Goal: Transaction & Acquisition: Purchase product/service

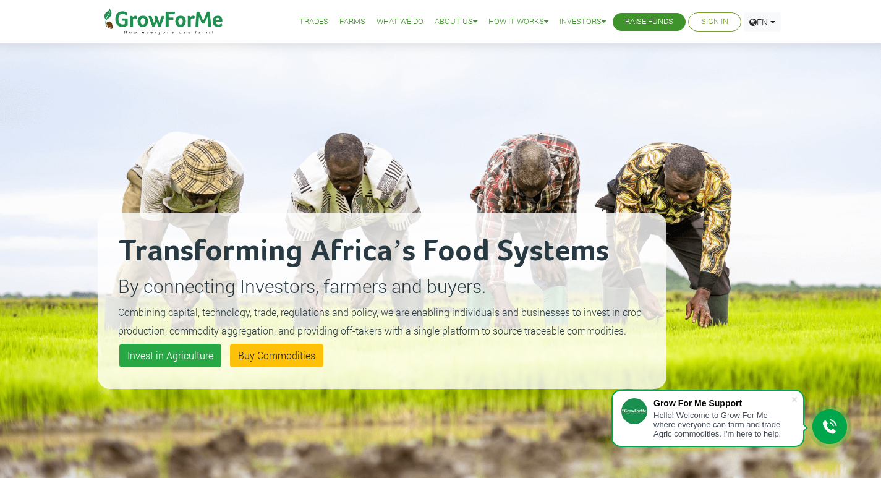
click at [714, 24] on link "Sign In" at bounding box center [714, 21] width 27 height 13
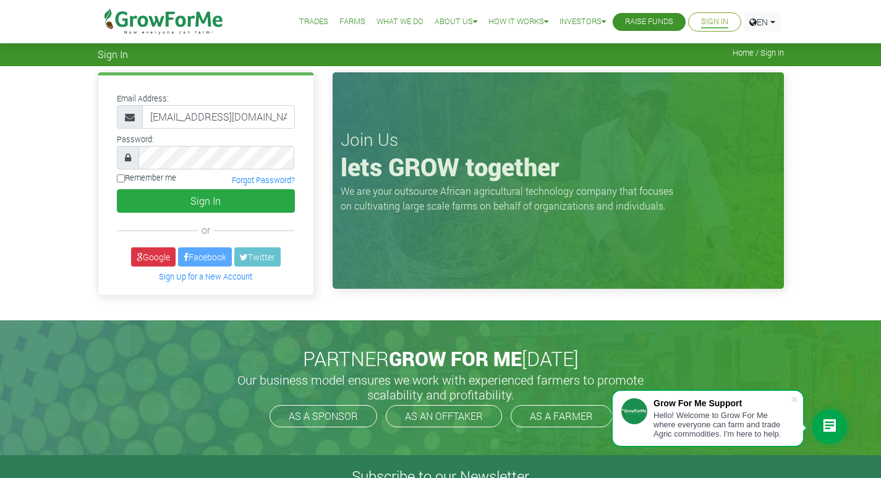
type input "[EMAIL_ADDRESS][DOMAIN_NAME]"
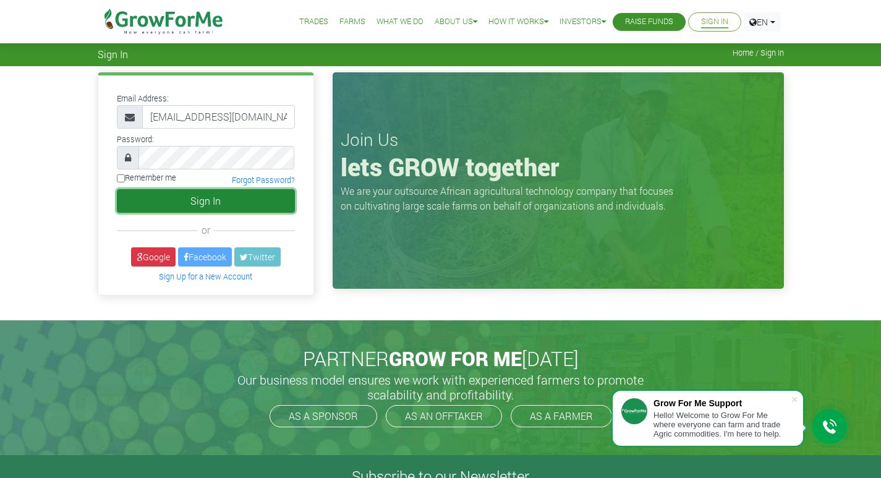
click at [158, 195] on button "Sign In" at bounding box center [206, 201] width 178 height 24
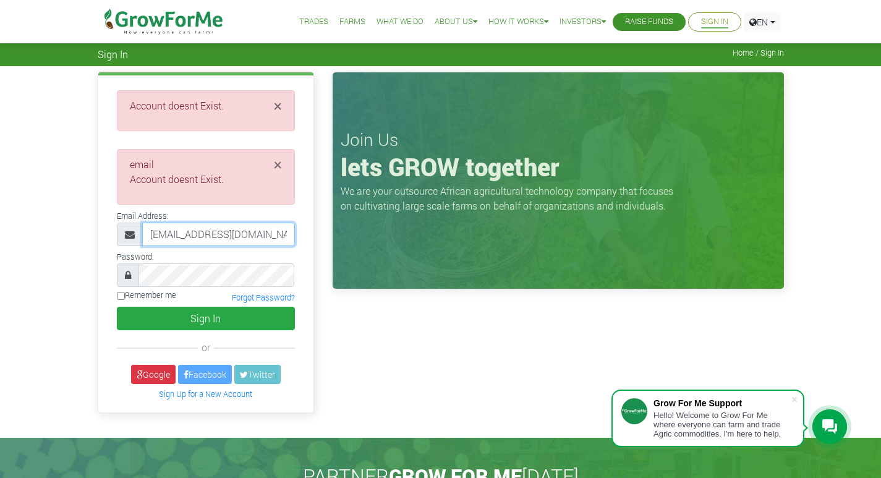
click at [179, 238] on input "KYEIMNSAH20@GMAIL.COM" at bounding box center [218, 235] width 153 height 24
type input "KYEIMENSAH20@GMAIL.COM"
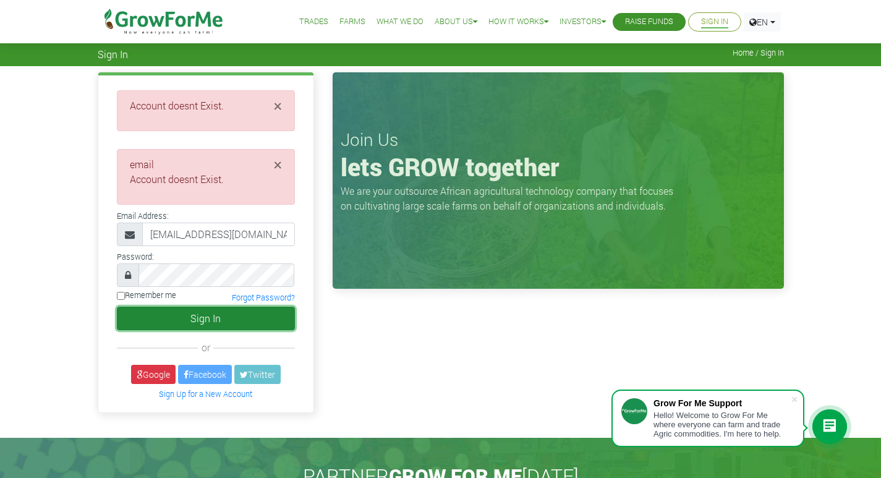
click at [207, 315] on button "Sign In" at bounding box center [206, 319] width 178 height 24
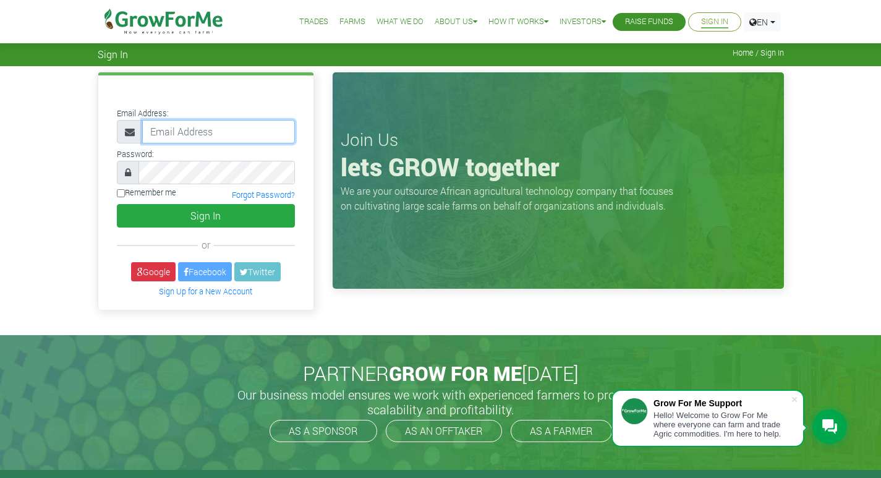
click at [201, 137] on input "email" at bounding box center [218, 132] width 153 height 24
type input "kyeimensah20@gmail.com"
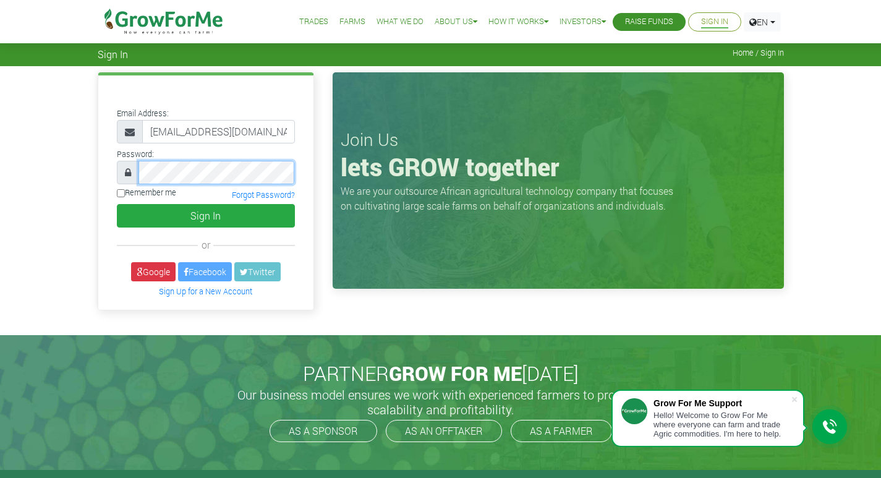
click at [117, 204] on button "Sign In" at bounding box center [206, 216] width 178 height 24
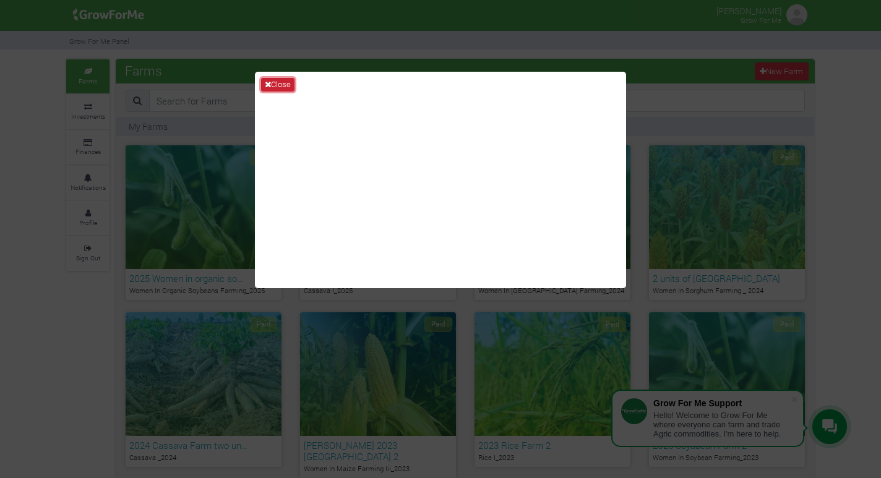
click at [284, 85] on button "Close" at bounding box center [277, 85] width 33 height 14
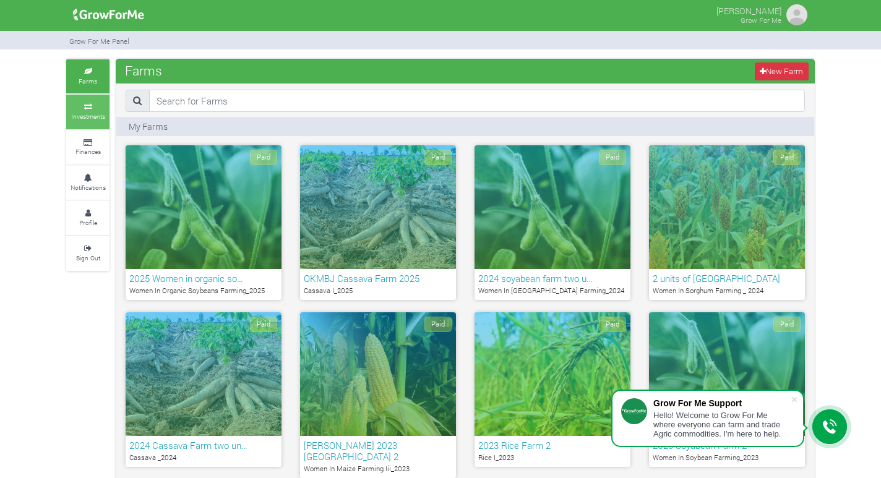
click at [79, 113] on small "Investments" at bounding box center [88, 116] width 34 height 9
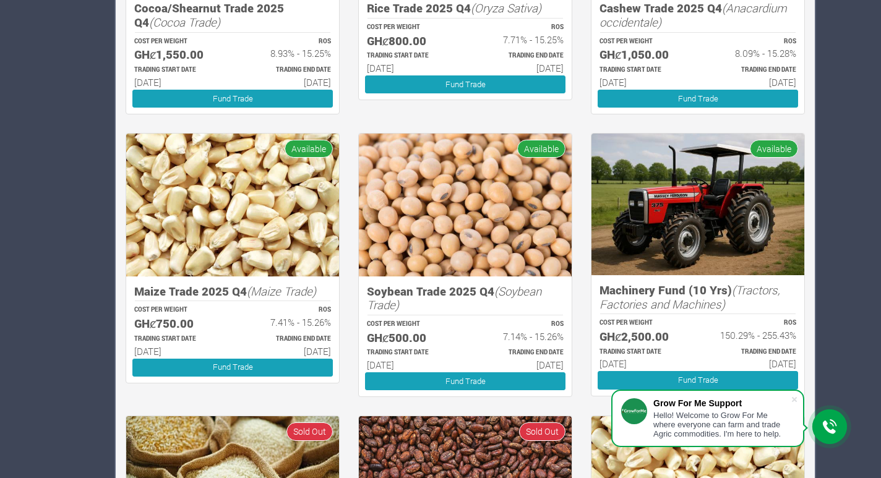
scroll to position [930, 0]
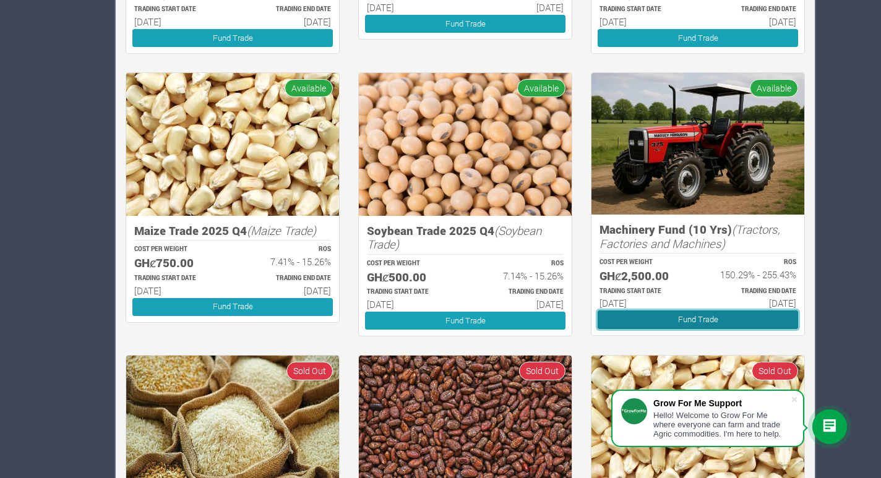
click at [701, 311] on link "Fund Trade" at bounding box center [698, 320] width 200 height 18
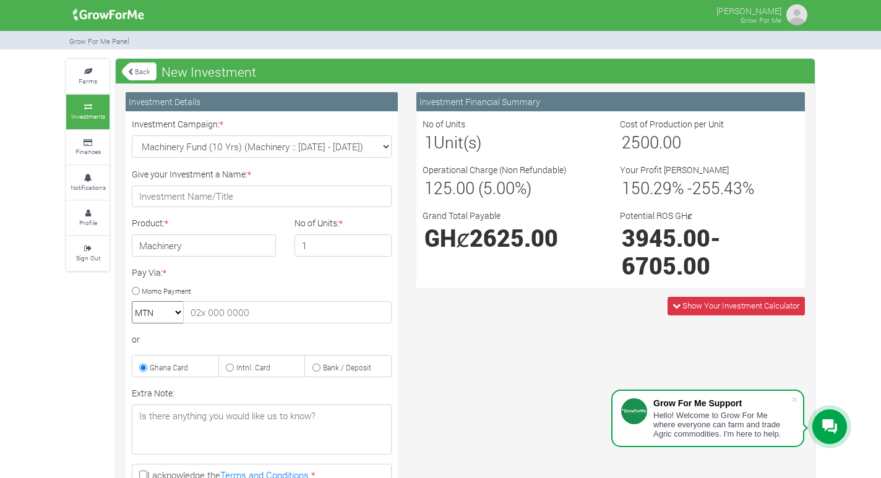
click at [138, 75] on link "Back" at bounding box center [139, 71] width 35 height 20
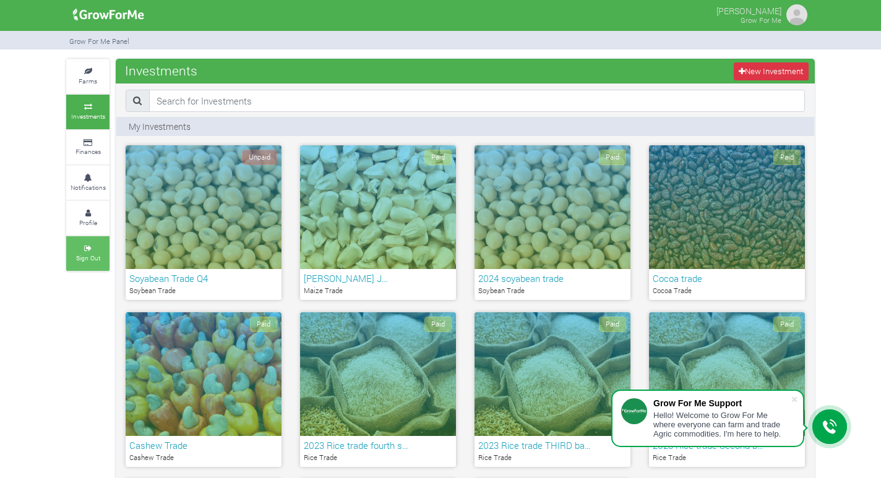
click at [106, 251] on icon at bounding box center [87, 249] width 37 height 6
